Goal: Task Accomplishment & Management: Use online tool/utility

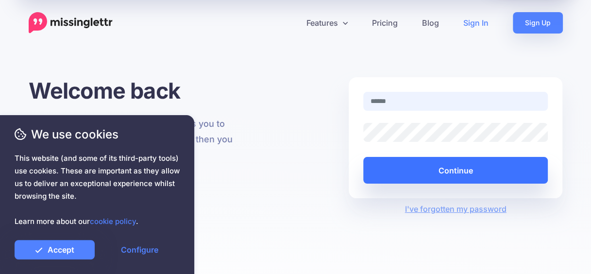
type input "**********"
click at [439, 175] on button "Continue" at bounding box center [455, 170] width 185 height 27
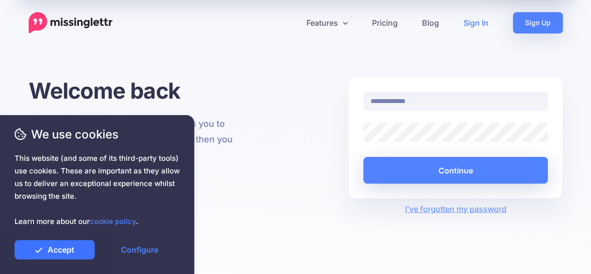
click at [66, 251] on link "Accept" at bounding box center [55, 249] width 80 height 19
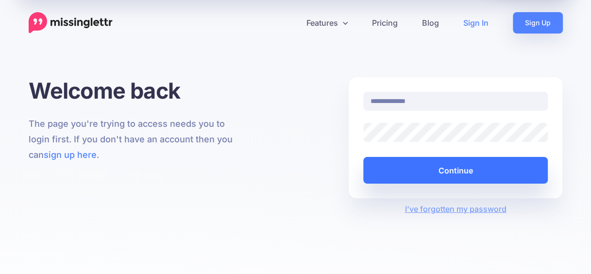
click at [496, 168] on button "Continue" at bounding box center [455, 170] width 185 height 27
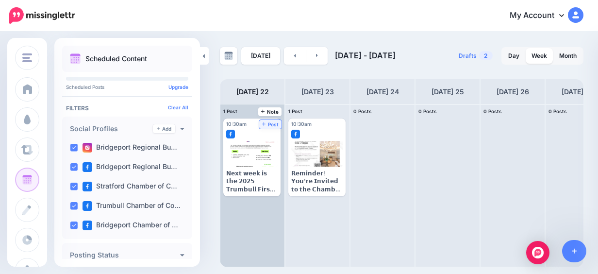
click at [271, 124] on span "Post" at bounding box center [270, 124] width 17 height 5
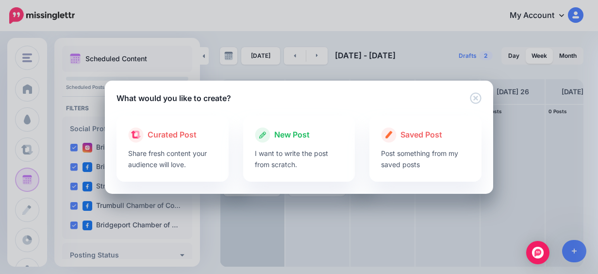
click at [271, 124] on div "New Post I want to write the post from scratch." at bounding box center [299, 149] width 112 height 66
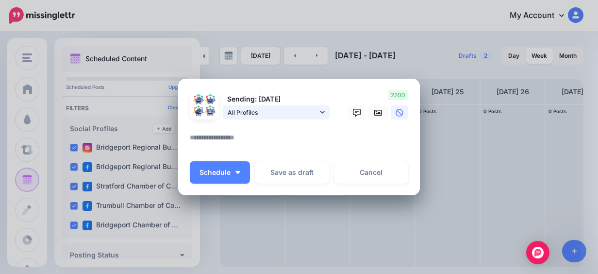
click at [308, 111] on span "All Profiles" at bounding box center [273, 112] width 90 height 10
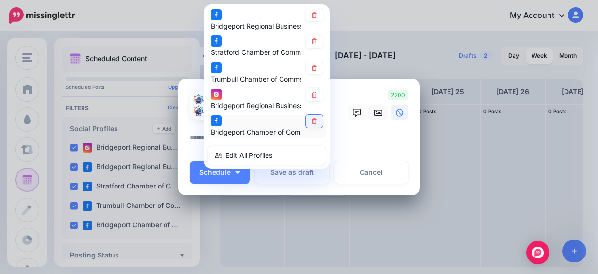
click at [306, 119] on link at bounding box center [314, 121] width 17 height 13
click at [312, 93] on icon at bounding box center [314, 95] width 5 height 6
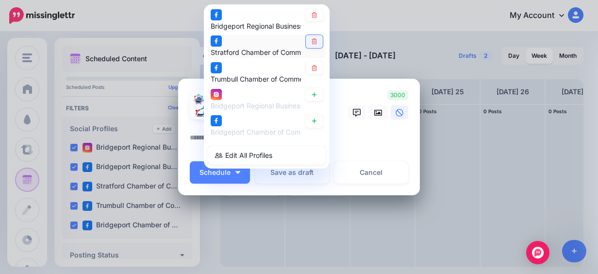
click at [311, 41] on icon at bounding box center [314, 42] width 7 height 6
click at [311, 17] on icon at bounding box center [314, 15] width 7 height 6
